Goal: Task Accomplishment & Management: Use online tool/utility

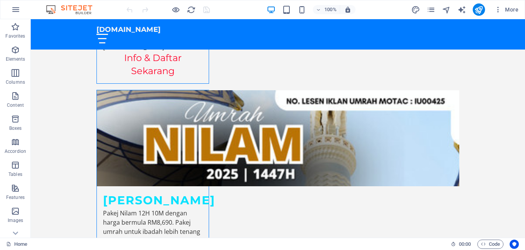
scroll to position [1782, 0]
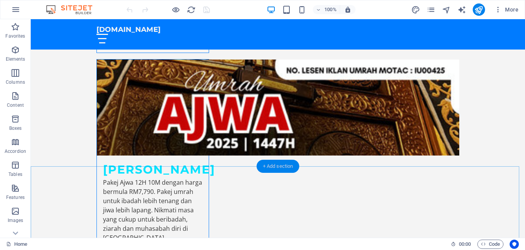
click at [278, 164] on div "+ Add section" at bounding box center [278, 166] width 43 height 13
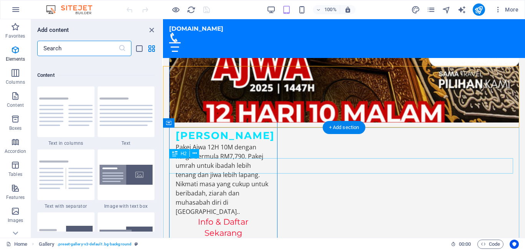
scroll to position [1345, 0]
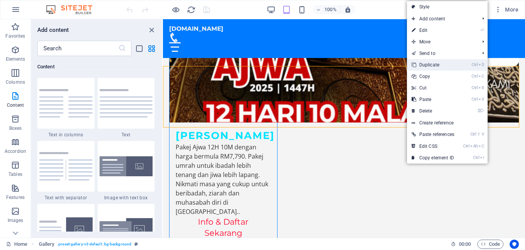
click at [428, 63] on link "Ctrl D Duplicate" at bounding box center [433, 65] width 52 height 12
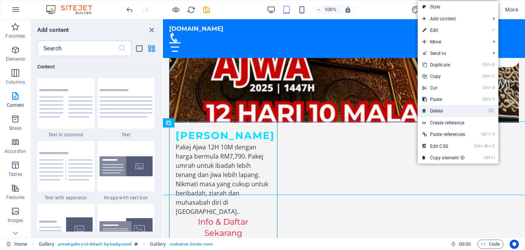
click at [438, 109] on link "⌦ Delete" at bounding box center [444, 111] width 52 height 12
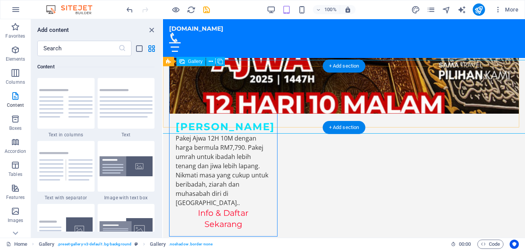
select select "px"
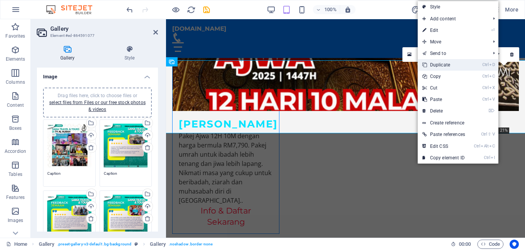
click at [438, 66] on link "Ctrl D Duplicate" at bounding box center [444, 65] width 52 height 12
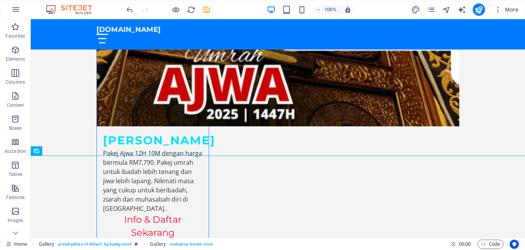
scroll to position [1799, 0]
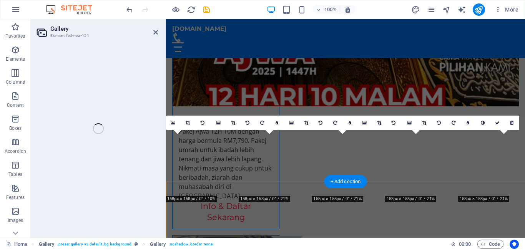
select select "px"
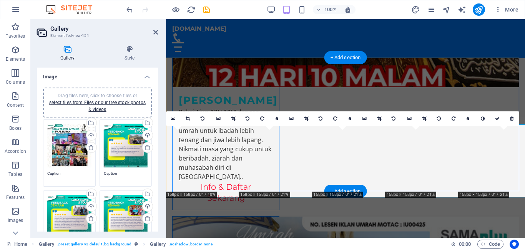
scroll to position [1664, 0]
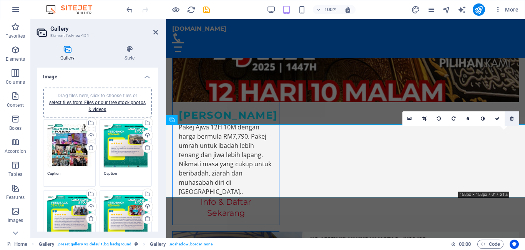
click at [511, 116] on link at bounding box center [512, 118] width 15 height 15
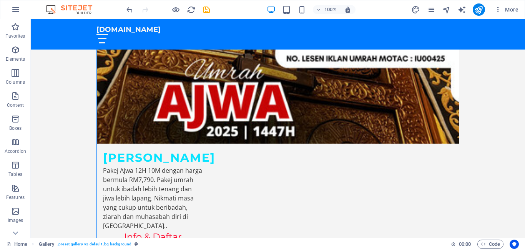
scroll to position [1787, 0]
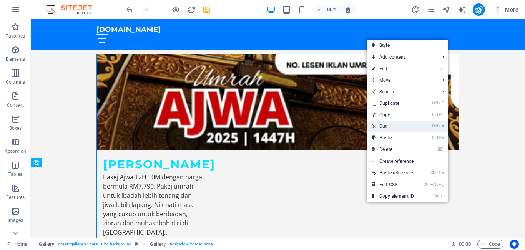
drag, startPoint x: 353, startPoint y: 106, endPoint x: 383, endPoint y: 125, distance: 36.3
click at [383, 125] on link "Ctrl X Cut" at bounding box center [393, 127] width 52 height 12
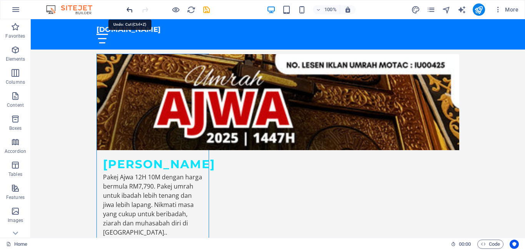
click at [127, 8] on icon "undo" at bounding box center [129, 9] width 9 height 9
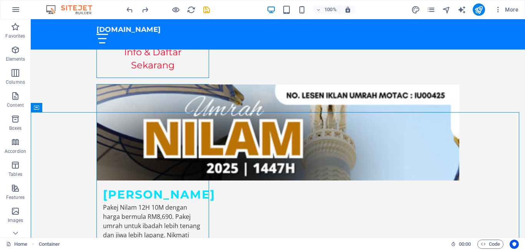
scroll to position [1788, 0]
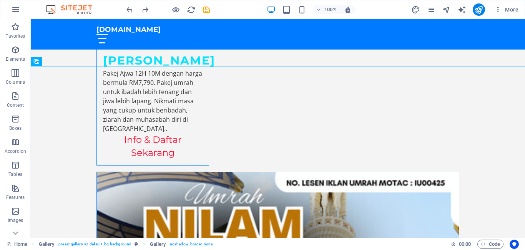
scroll to position [1895, 0]
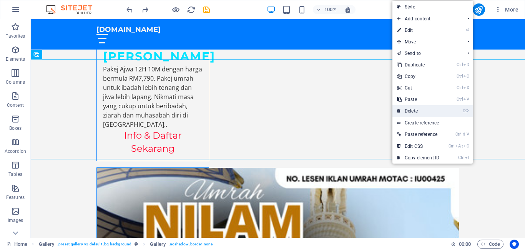
click at [413, 107] on link "⌦ Delete" at bounding box center [419, 111] width 52 height 12
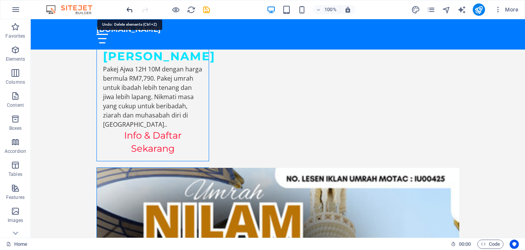
click at [132, 9] on icon "undo" at bounding box center [129, 9] width 9 height 9
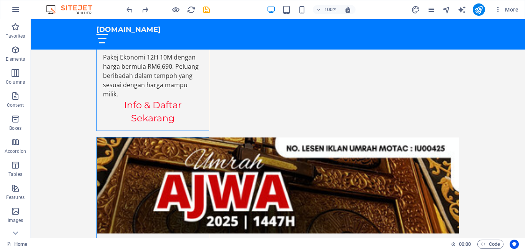
scroll to position [1895, 0]
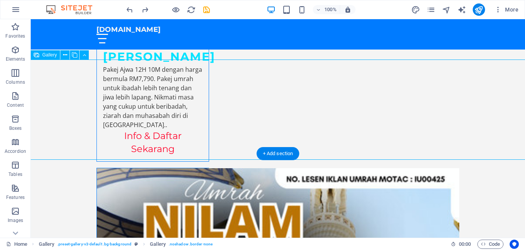
drag, startPoint x: 420, startPoint y: 68, endPoint x: 416, endPoint y: 71, distance: 4.9
drag, startPoint x: 416, startPoint y: 68, endPoint x: 412, endPoint y: 69, distance: 4.2
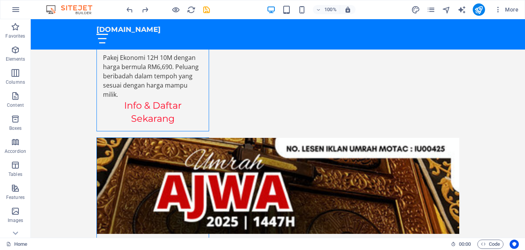
scroll to position [1895, 0]
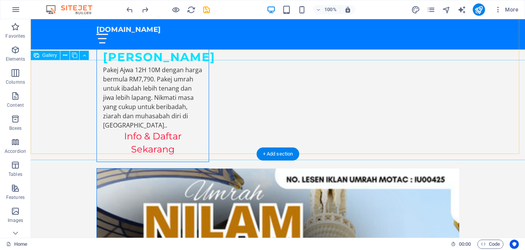
drag, startPoint x: 200, startPoint y: 84, endPoint x: 202, endPoint y: 73, distance: 11.3
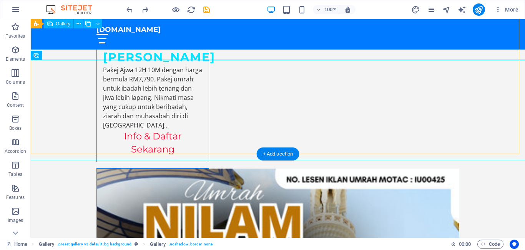
drag, startPoint x: 200, startPoint y: 52, endPoint x: 204, endPoint y: 58, distance: 7.2
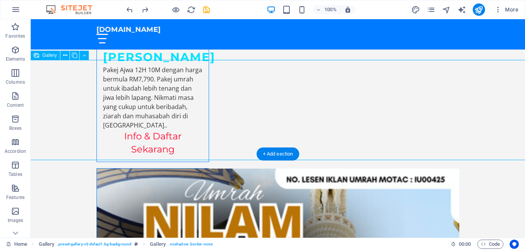
drag, startPoint x: 270, startPoint y: 81, endPoint x: 336, endPoint y: 92, distance: 67.4
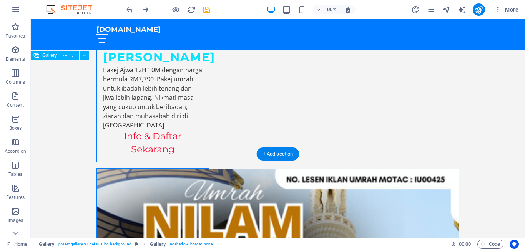
drag, startPoint x: 388, startPoint y: 146, endPoint x: 394, endPoint y: 151, distance: 8.2
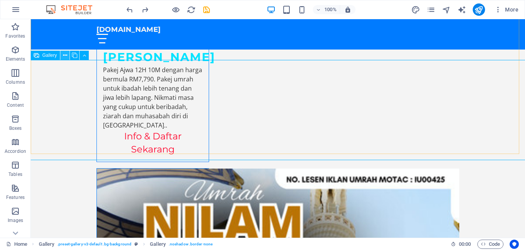
click at [62, 52] on button at bounding box center [64, 55] width 9 height 9
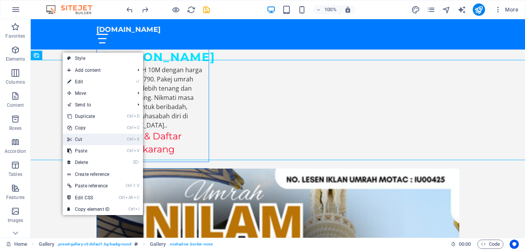
click at [78, 139] on link "Ctrl X Cut" at bounding box center [89, 140] width 52 height 12
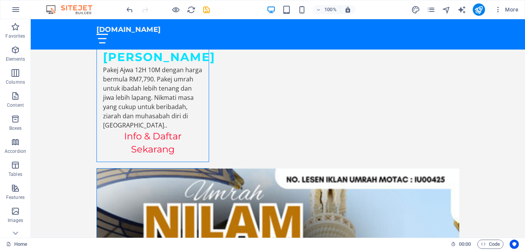
scroll to position [1704, 0]
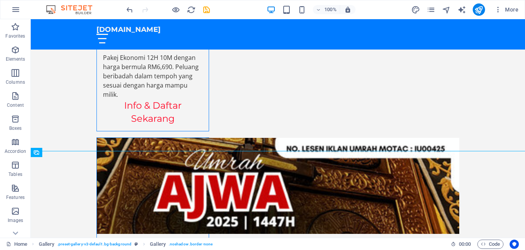
drag, startPoint x: 522, startPoint y: 159, endPoint x: 384, endPoint y: 104, distance: 148.6
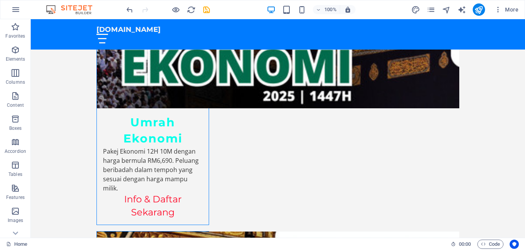
scroll to position [1801, 0]
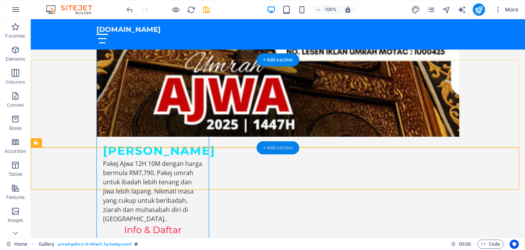
click at [284, 146] on div "+ Add section" at bounding box center [278, 147] width 43 height 13
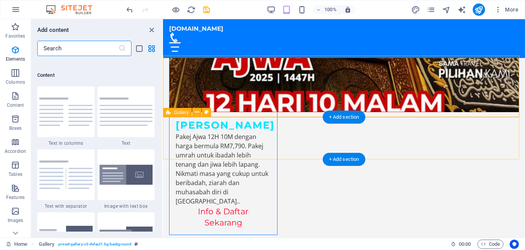
scroll to position [1345, 0]
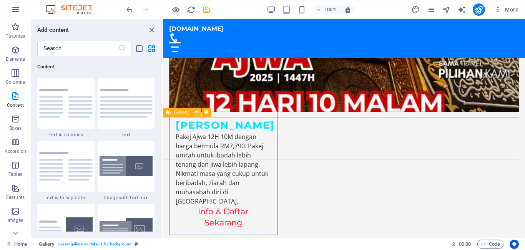
click at [197, 111] on icon at bounding box center [197, 112] width 4 height 8
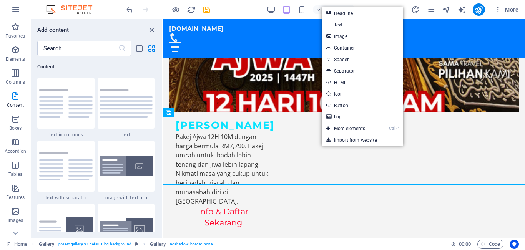
drag, startPoint x: 489, startPoint y: 88, endPoint x: 307, endPoint y: 157, distance: 194.7
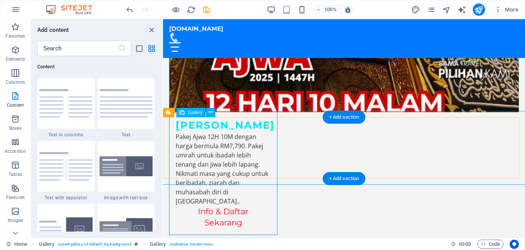
click at [209, 112] on icon at bounding box center [211, 112] width 4 height 8
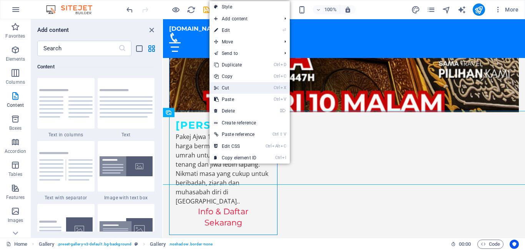
click at [230, 86] on link "Ctrl X Cut" at bounding box center [236, 88] width 52 height 12
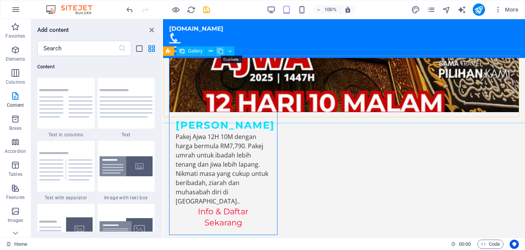
click at [218, 48] on icon at bounding box center [220, 51] width 5 height 8
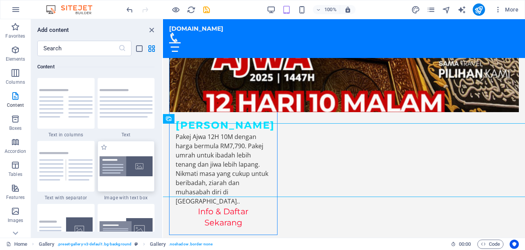
drag, startPoint x: 147, startPoint y: 35, endPoint x: 141, endPoint y: 148, distance: 112.8
click at [141, 148] on div at bounding box center [126, 166] width 57 height 51
click at [163, 201] on div "Drag and drop a file to add it H2 Banner Container Container Gallery Gallery Ga…" at bounding box center [344, 128] width 362 height 219
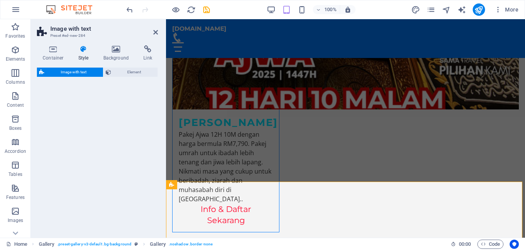
select select "rem"
select select "px"
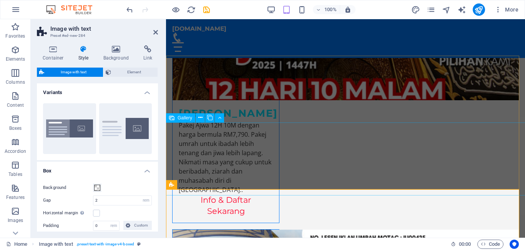
drag, startPoint x: 194, startPoint y: 171, endPoint x: 330, endPoint y: 171, distance: 136.1
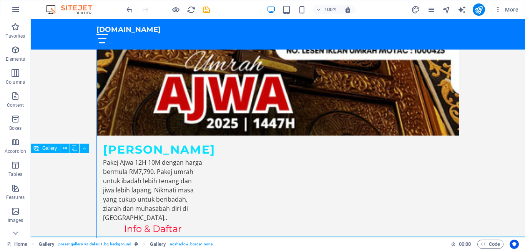
scroll to position [1801, 0]
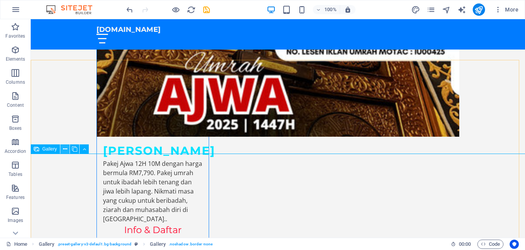
click at [63, 148] on icon at bounding box center [65, 149] width 4 height 8
click at [84, 151] on icon at bounding box center [84, 149] width 3 height 8
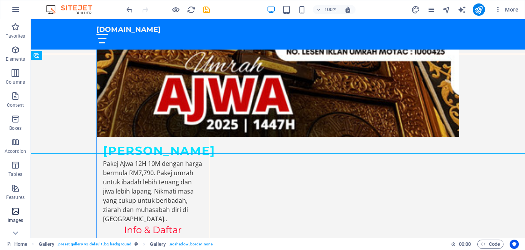
click at [13, 211] on icon "button" at bounding box center [15, 211] width 9 height 9
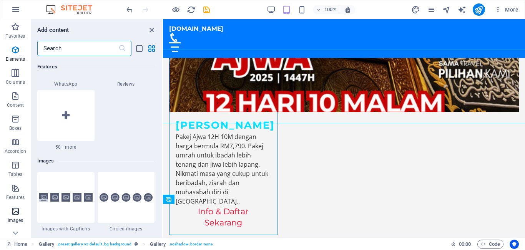
scroll to position [3899, 0]
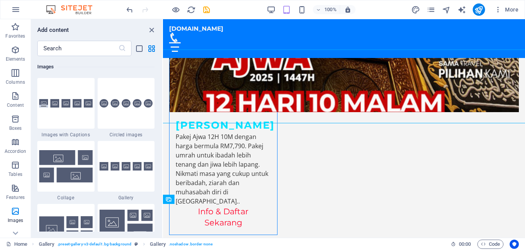
click at [160, 169] on div "Favorites 1 Star Headline 1 Star Container Elements 1 Star Headline 1 Star Text…" at bounding box center [96, 144] width 131 height 176
click at [160, 172] on div "Favorites 1 Star Headline 1 Star Container Elements 1 Star Headline 1 Star Text…" at bounding box center [96, 144] width 131 height 176
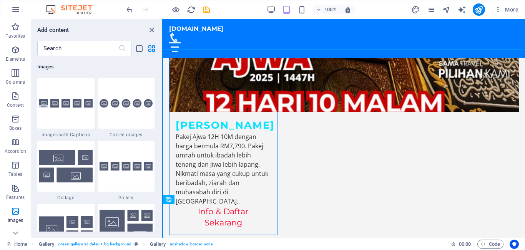
click at [162, 151] on section "Favorites Elements Columns Content Boxes Accordion Tables Features Images Slide…" at bounding box center [262, 128] width 525 height 219
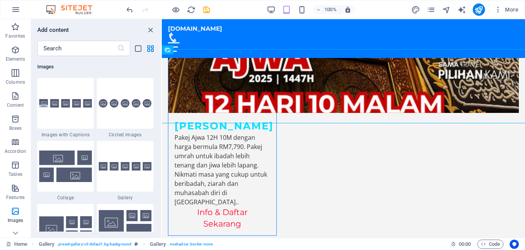
scroll to position [1658, 0]
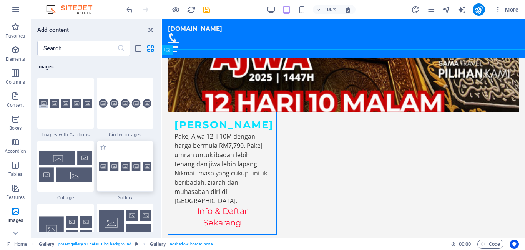
drag, startPoint x: 158, startPoint y: 151, endPoint x: 149, endPoint y: 190, distance: 39.5
click at [149, 190] on div "Favorites 1 Star Headline 1 Star Container Elements 1 Star Headline 1 Star Text…" at bounding box center [96, 144] width 130 height 176
click at [158, 232] on div "Add content ​ Favorites 1 Star Headline 1 Star Container Elements 1 Star Headli…" at bounding box center [96, 128] width 130 height 219
click at [115, 176] on div at bounding box center [125, 166] width 57 height 51
click at [162, 176] on div "Drag here to replace the existing content. Press “Ctrl” if you want to create a…" at bounding box center [343, 128] width 363 height 219
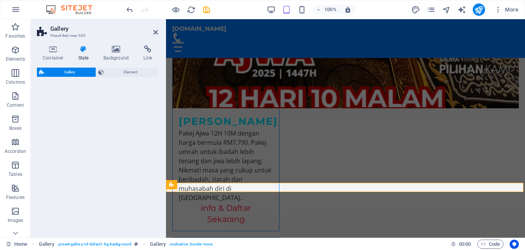
scroll to position [1666, 0]
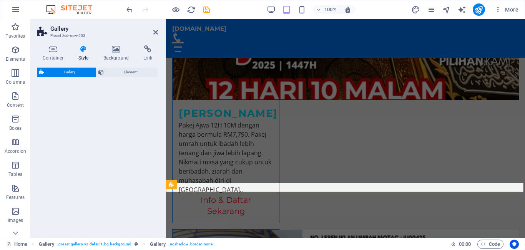
select select "rem"
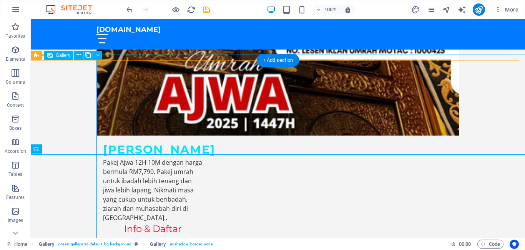
scroll to position [1801, 0]
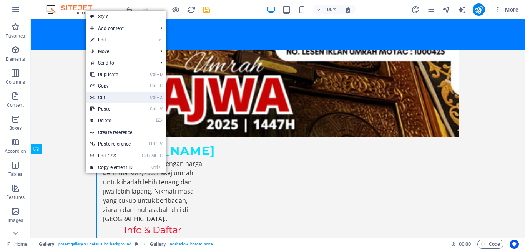
click at [103, 95] on link "Ctrl X Cut" at bounding box center [112, 98] width 52 height 12
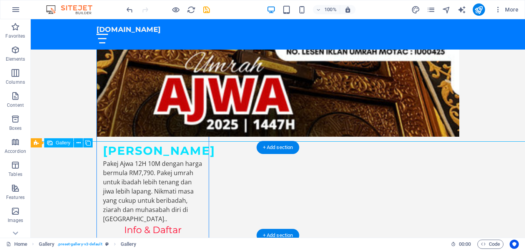
select select "4"
select select "px"
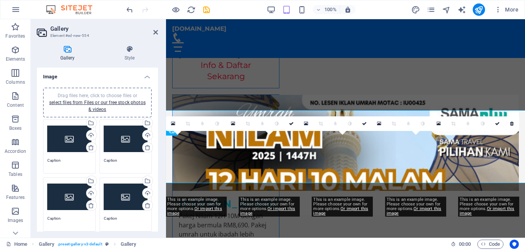
scroll to position [1666, 0]
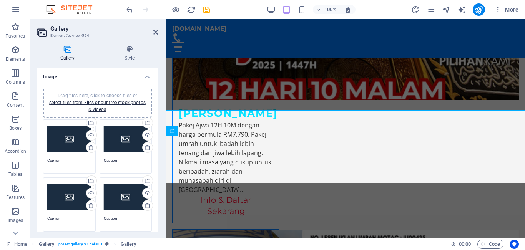
click at [72, 137] on div "Drag files here, click to choose files or select files from Files or our free s…" at bounding box center [69, 139] width 44 height 31
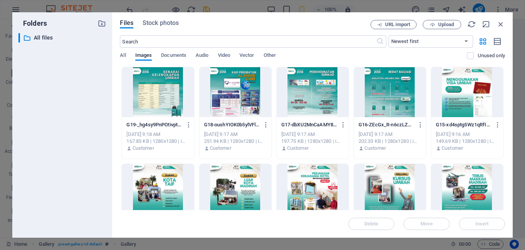
scroll to position [3408, 0]
click at [506, 148] on div "Files Stock photos URL import Upload ​ Newest first Oldest first Name (A-Z) Nam…" at bounding box center [312, 125] width 401 height 226
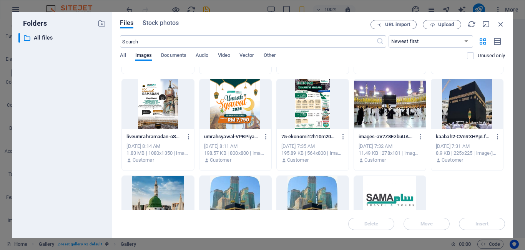
scroll to position [565, 0]
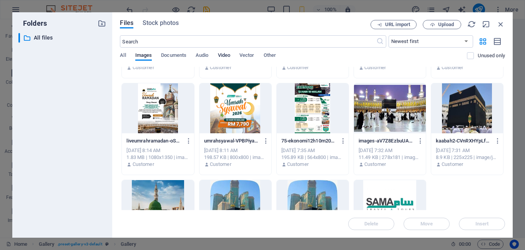
click at [227, 56] on span "Video" at bounding box center [224, 56] width 12 height 11
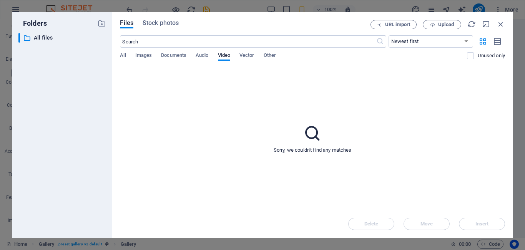
click at [115, 33] on div "Files Stock photos URL import Upload ​ Newest first Oldest first Name (A-Z) Nam…" at bounding box center [312, 125] width 401 height 226
click at [122, 56] on span "All" at bounding box center [123, 56] width 6 height 11
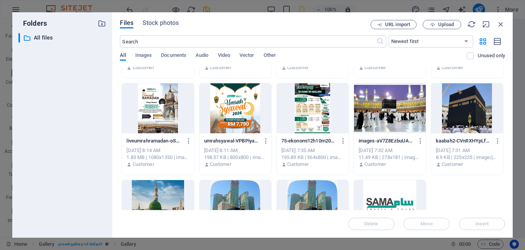
scroll to position [433, 0]
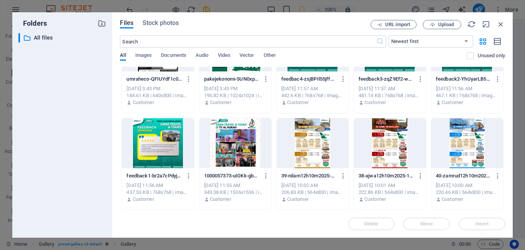
click at [516, 103] on div "Folders ​ All files All files Files Stock photos URL import Upload ​ Newest fir…" at bounding box center [262, 125] width 525 height 250
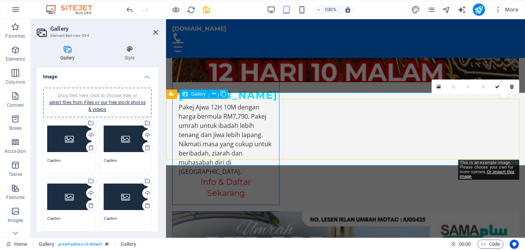
scroll to position [1684, 0]
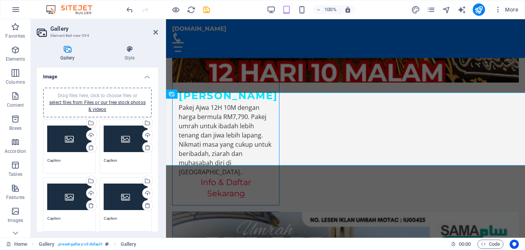
click at [66, 51] on icon at bounding box center [67, 49] width 61 height 8
click at [67, 43] on div "Gallery Style Image Drag files here, click to choose files or select files from…" at bounding box center [97, 138] width 133 height 199
click at [99, 103] on link "select files from Files or our free stock photos & videos" at bounding box center [97, 106] width 97 height 12
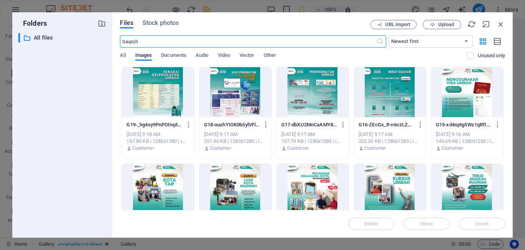
scroll to position [3408, 0]
drag, startPoint x: 362, startPoint y: 65, endPoint x: 364, endPoint y: 78, distance: 12.5
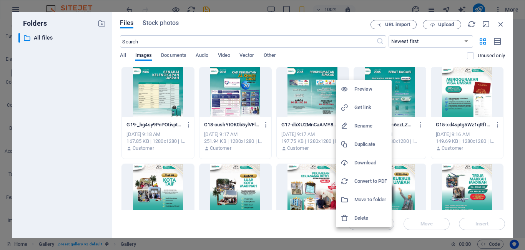
click at [441, 22] on div at bounding box center [262, 125] width 525 height 250
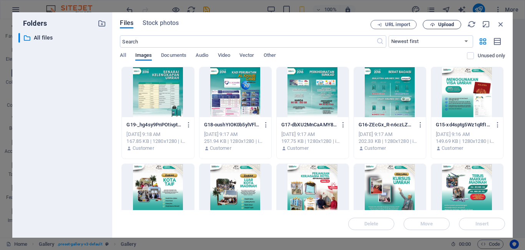
click at [440, 25] on span "Upload" at bounding box center [446, 24] width 16 height 5
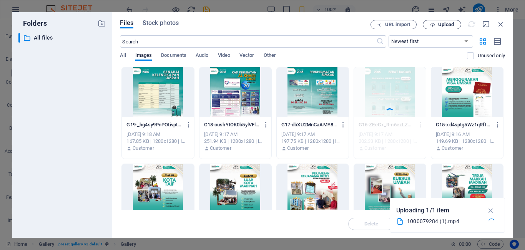
click at [440, 24] on span "Upload" at bounding box center [446, 24] width 16 height 5
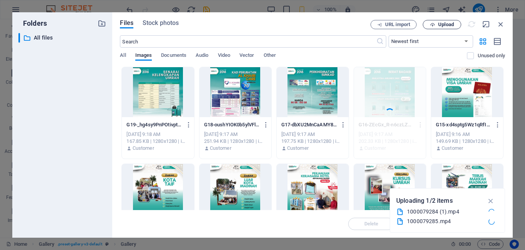
click at [448, 25] on span "Upload" at bounding box center [446, 24] width 16 height 5
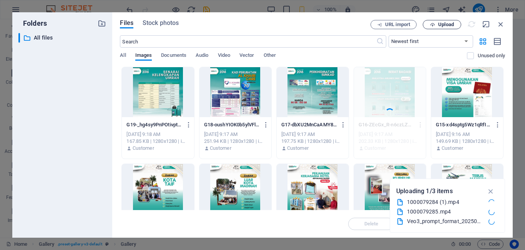
click at [447, 24] on span "Upload" at bounding box center [446, 24] width 16 height 5
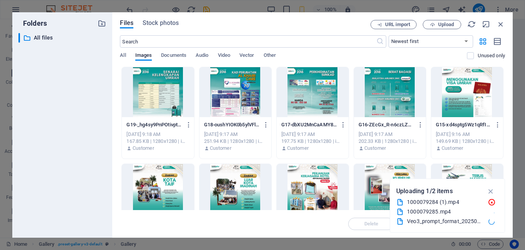
click at [470, 221] on div "Veo3_prompt_format_202509281904_zs7lt.mp4" at bounding box center [444, 221] width 75 height 9
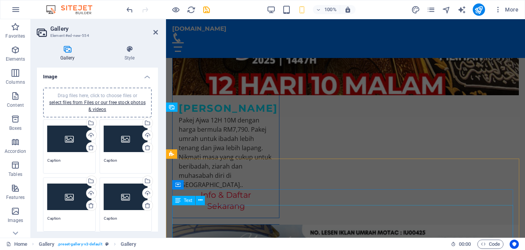
scroll to position [1684, 0]
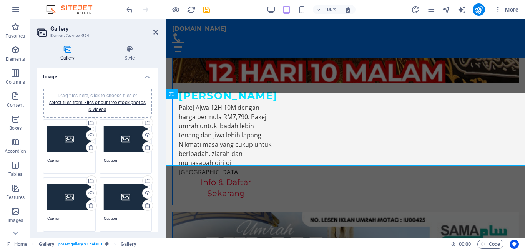
click at [65, 48] on icon at bounding box center [67, 49] width 61 height 8
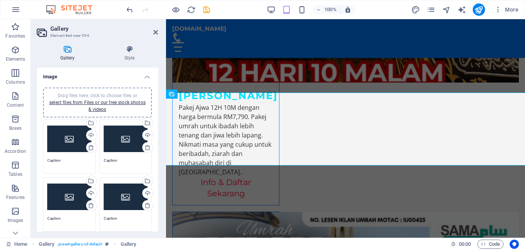
click at [68, 138] on div "Drag files here, click to choose files or select files from Files or our free s…" at bounding box center [69, 139] width 44 height 31
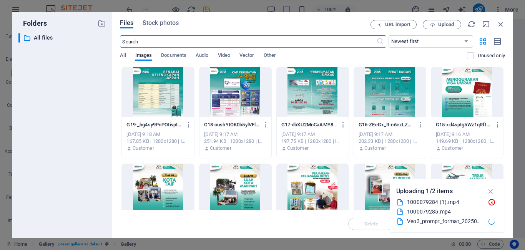
scroll to position [3408, 0]
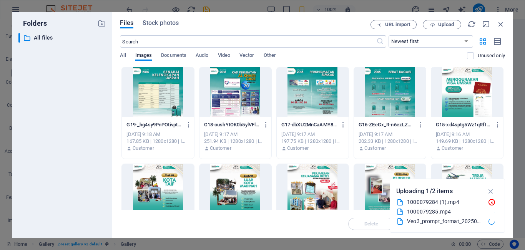
drag, startPoint x: 447, startPoint y: 225, endPoint x: 281, endPoint y: 205, distance: 167.2
click at [447, 225] on div "Veo3_prompt_format_202509281904_zs7lt.mp4" at bounding box center [444, 221] width 75 height 9
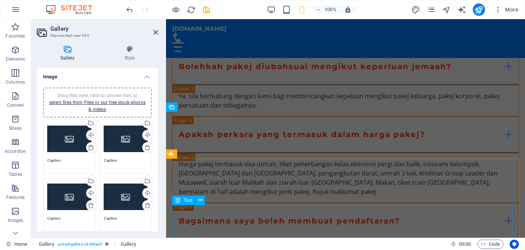
scroll to position [1684, 0]
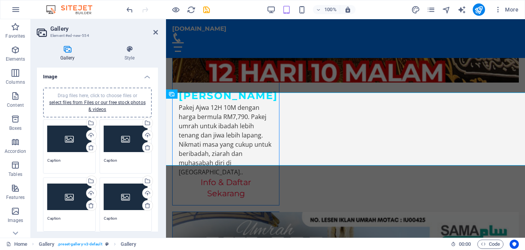
click at [70, 136] on div "Drag files here, click to choose files or select files from Files or our free s…" at bounding box center [69, 139] width 44 height 31
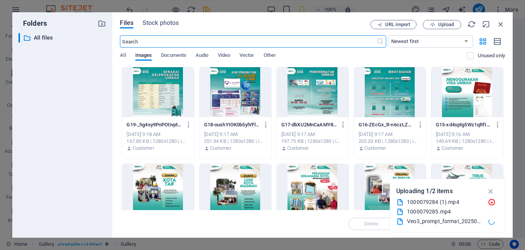
scroll to position [125, 0]
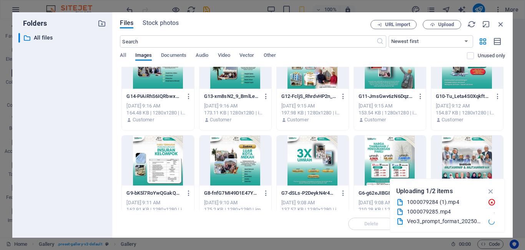
drag, startPoint x: 503, startPoint y: 145, endPoint x: 504, endPoint y: 158, distance: 13.9
click at [504, 158] on div "Drop files here to upload them instantly G19-_hg4sy9PnPOtivptFbXVLw.jpeg G19-_h…" at bounding box center [312, 138] width 385 height 143
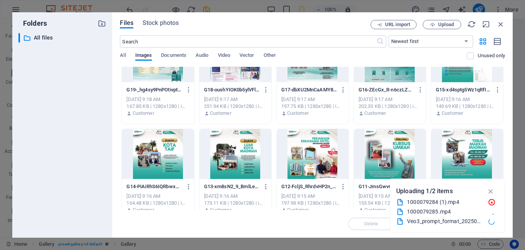
scroll to position [0, 0]
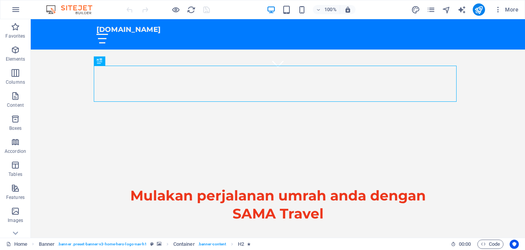
scroll to position [169, 0]
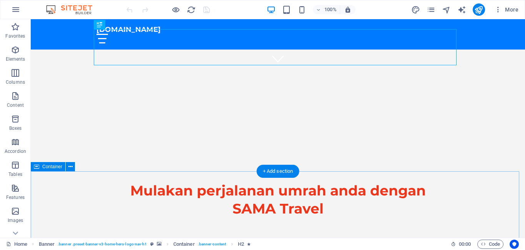
drag, startPoint x: 511, startPoint y: 196, endPoint x: 509, endPoint y: 203, distance: 7.9
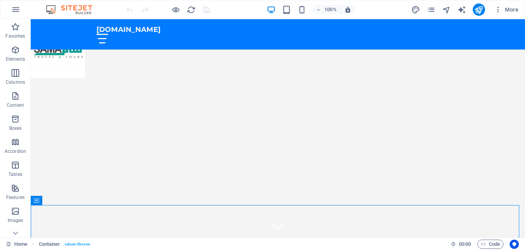
scroll to position [0, 0]
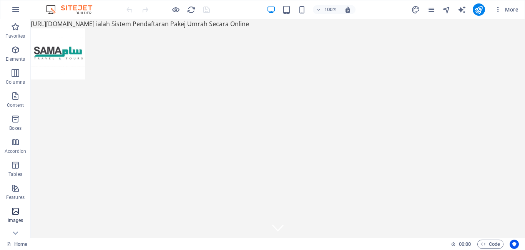
click at [12, 210] on icon "button" at bounding box center [15, 211] width 9 height 9
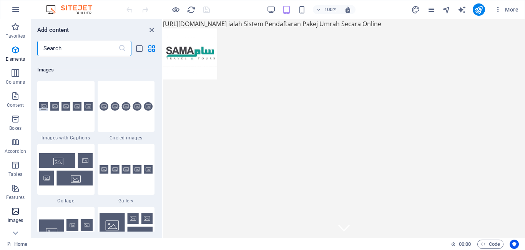
scroll to position [3899, 0]
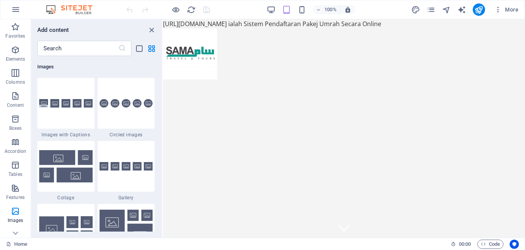
click at [160, 165] on div "Favorites 1 Star Headline 1 Star Container Elements 1 Star Headline 1 Star Text…" at bounding box center [96, 144] width 131 height 176
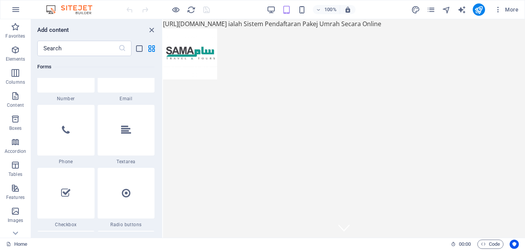
scroll to position [5868, 0]
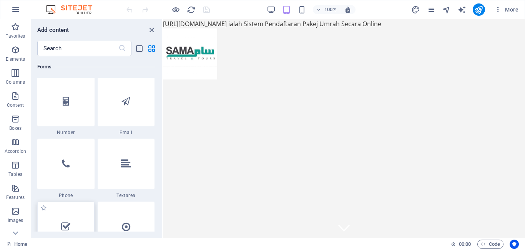
click at [65, 227] on icon at bounding box center [65, 227] width 9 height 10
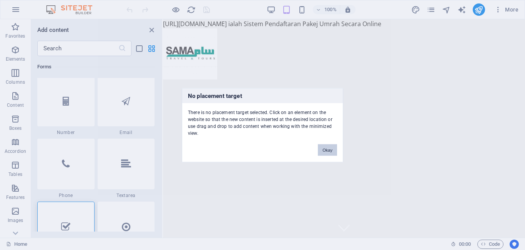
click at [326, 149] on button "Okay" at bounding box center [327, 150] width 19 height 12
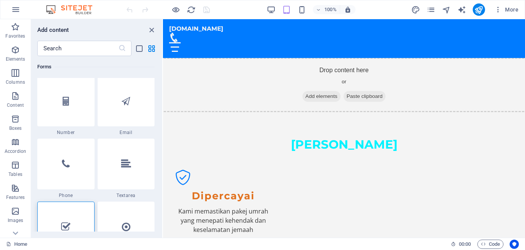
scroll to position [573, 0]
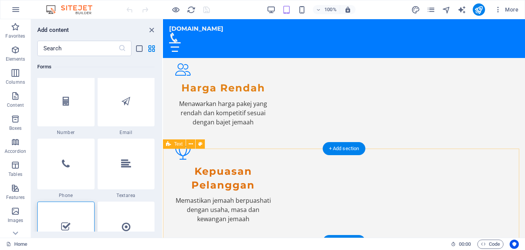
drag, startPoint x: 519, startPoint y: 196, endPoint x: 520, endPoint y: 219, distance: 22.3
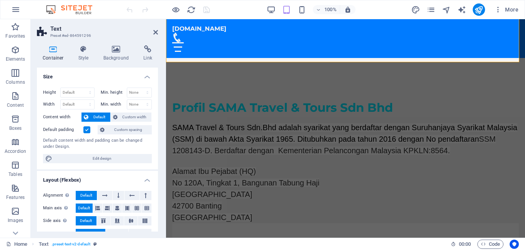
scroll to position [956, 0]
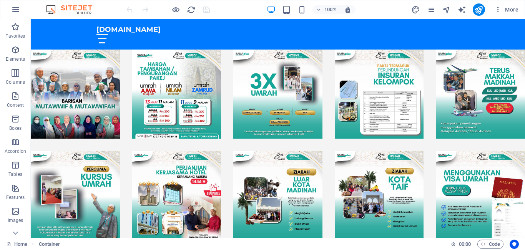
scroll to position [1411, 0]
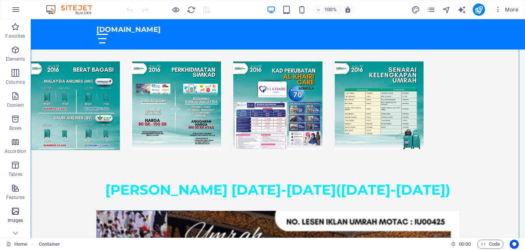
click at [14, 211] on icon "button" at bounding box center [15, 211] width 9 height 9
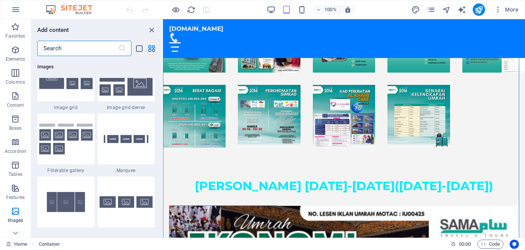
scroll to position [4052, 0]
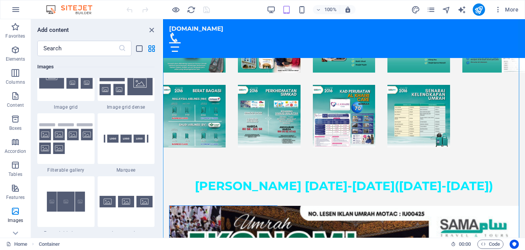
drag, startPoint x: 160, startPoint y: 193, endPoint x: 155, endPoint y: 175, distance: 18.9
click at [158, 191] on div "Favorites 1 Star Headline 1 Star Container Elements 1 Star Headline 1 Star Text…" at bounding box center [96, 144] width 131 height 176
drag, startPoint x: 160, startPoint y: 154, endPoint x: 161, endPoint y: 161, distance: 7.3
click at [160, 171] on div "Favorites 1 Star Headline 1 Star Container Elements 1 Star Headline 1 Star Text…" at bounding box center [96, 144] width 131 height 176
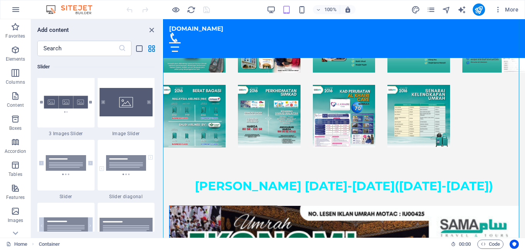
scroll to position [4514, 0]
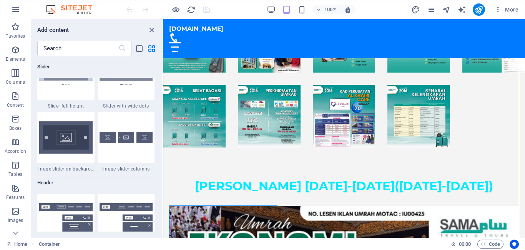
click at [160, 181] on div "Favorites 1 Star Headline 1 Star Container Elements 1 Star Headline 1 Star Text…" at bounding box center [96, 144] width 131 height 176
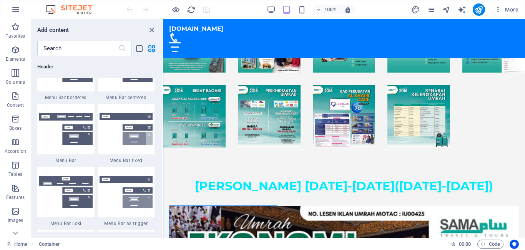
click at [159, 184] on div "Favorites 1 Star Headline 1 Star Container Elements 1 Star Headline 1 Star Text…" at bounding box center [96, 144] width 131 height 176
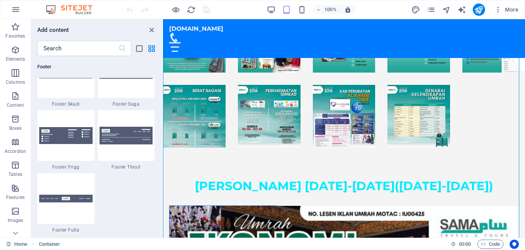
scroll to position [5744, 0]
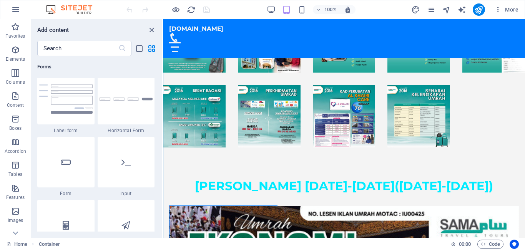
click at [160, 203] on div "Favorites 1 Star Headline 1 Star Container Elements 1 Star Headline 1 Star Text…" at bounding box center [96, 144] width 131 height 176
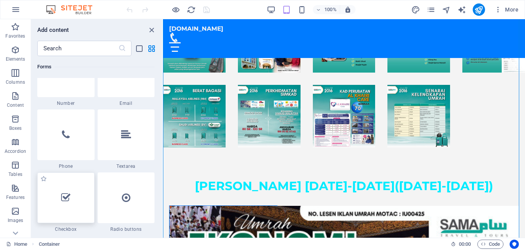
click at [69, 202] on icon at bounding box center [65, 198] width 9 height 10
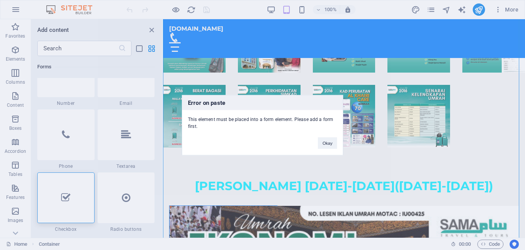
click at [190, 82] on div "Error on paste This element must be placed into a form element. Please add a fo…" at bounding box center [262, 125] width 525 height 250
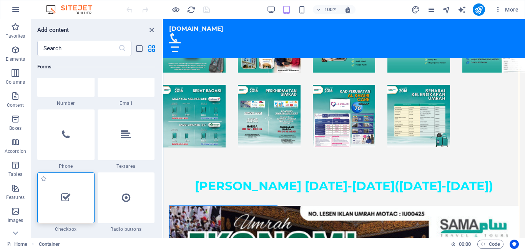
click at [63, 201] on icon at bounding box center [65, 198] width 9 height 10
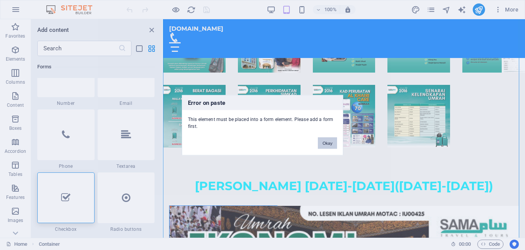
drag, startPoint x: 325, startPoint y: 141, endPoint x: 161, endPoint y: 122, distance: 165.0
click at [325, 141] on button "Okay" at bounding box center [327, 143] width 19 height 12
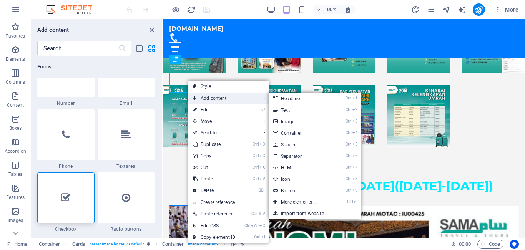
click at [207, 97] on span "Add content" at bounding box center [222, 99] width 69 height 12
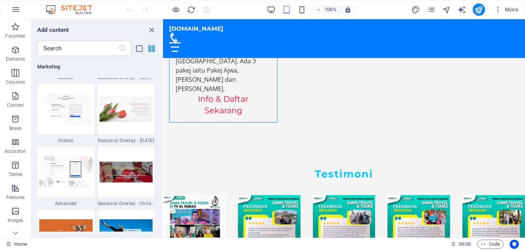
scroll to position [2796, 0]
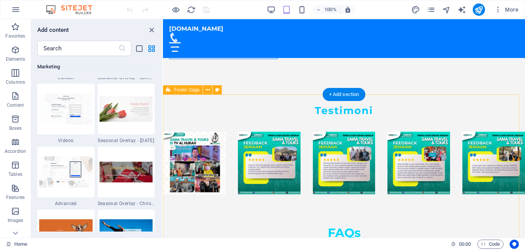
drag, startPoint x: 505, startPoint y: 115, endPoint x: 501, endPoint y: 124, distance: 10.0
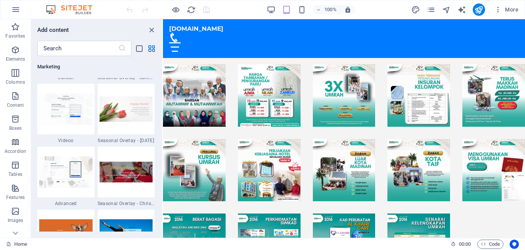
scroll to position [1013, 0]
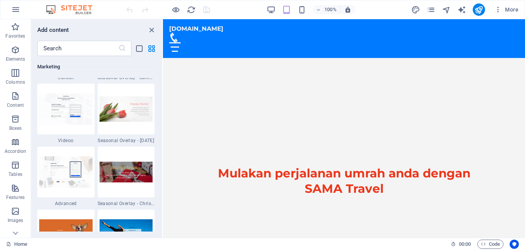
scroll to position [0, 0]
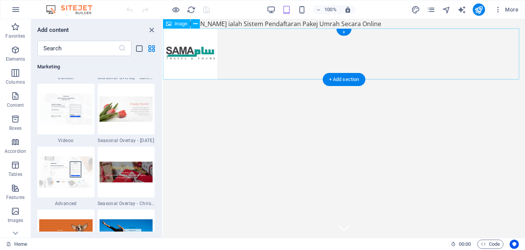
drag, startPoint x: 525, startPoint y: 37, endPoint x: 309, endPoint y: 53, distance: 216.3
click at [309, 53] on figure at bounding box center [344, 53] width 362 height 51
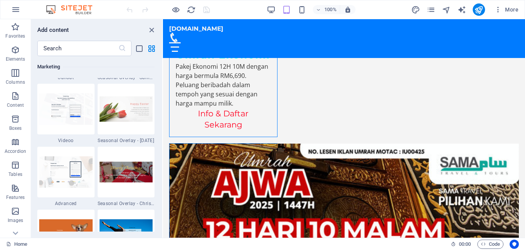
scroll to position [1720, 0]
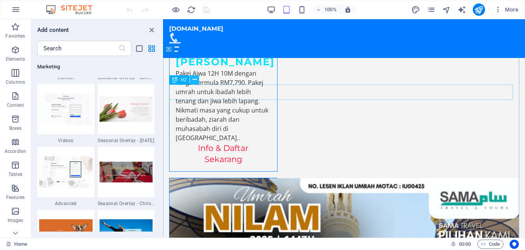
click at [196, 76] on icon at bounding box center [195, 80] width 4 height 8
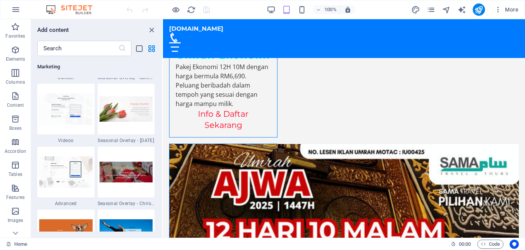
scroll to position [1338, 0]
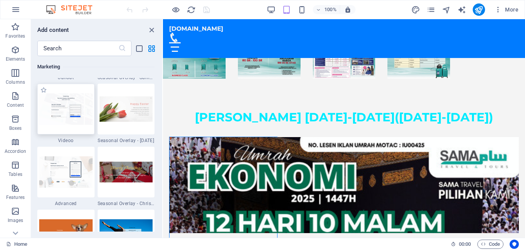
click at [68, 113] on img at bounding box center [65, 108] width 53 height 31
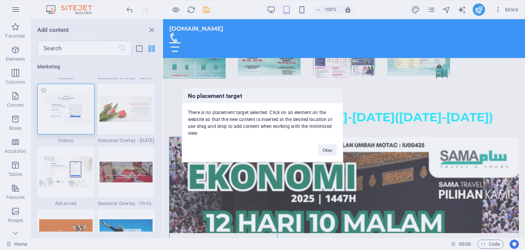
click at [67, 104] on div "No placement target There is no placement target selected. Click on an element …" at bounding box center [262, 125] width 525 height 250
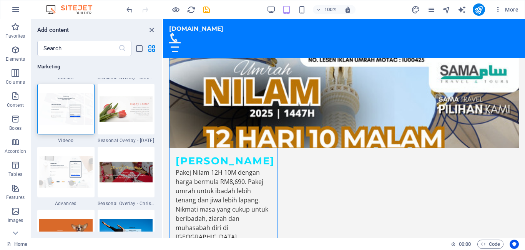
scroll to position [2038, 0]
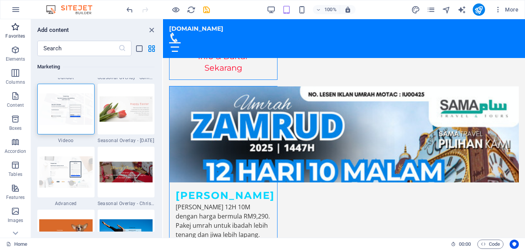
click at [18, 27] on icon "button" at bounding box center [15, 26] width 9 height 9
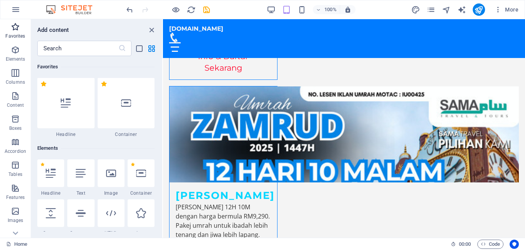
scroll to position [0, 0]
click at [158, 108] on div "Favorites 1 Star Headline 1 Star Container Elements 1 Star Headline 1 Star Text…" at bounding box center [96, 144] width 131 height 176
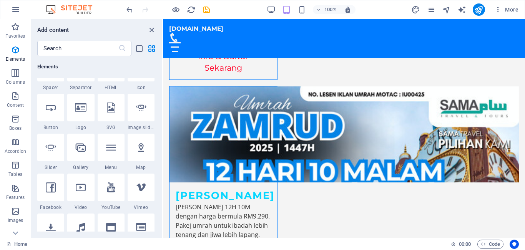
scroll to position [154, 0]
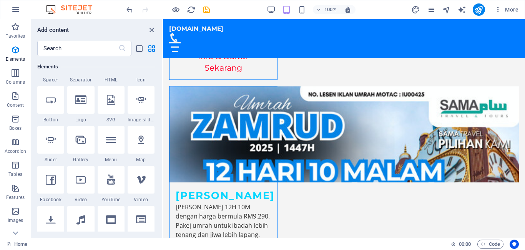
click at [160, 105] on div "Favorites 1 Star Headline 1 Star Container Elements 1 Star Headline 1 Star Text…" at bounding box center [96, 144] width 131 height 176
click at [160, 108] on div "Favorites 1 Star Headline 1 Star Container Elements 1 Star Headline 1 Star Text…" at bounding box center [96, 144] width 131 height 176
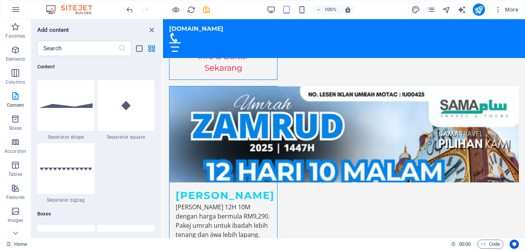
scroll to position [2306, 0]
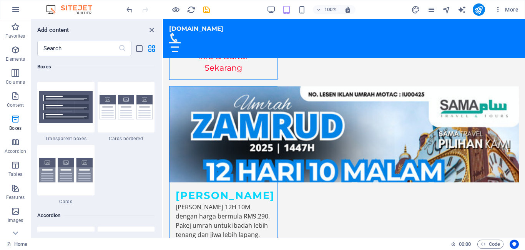
drag, startPoint x: 162, startPoint y: 66, endPoint x: 0, endPoint y: 125, distance: 172.5
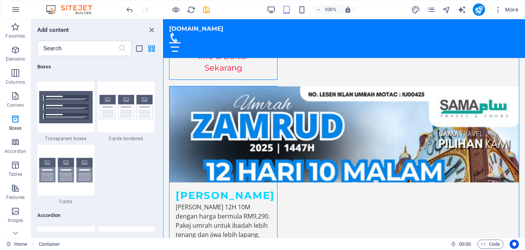
drag, startPoint x: 163, startPoint y: 115, endPoint x: 162, endPoint y: 180, distance: 64.6
